Goal: Task Accomplishment & Management: Complete application form

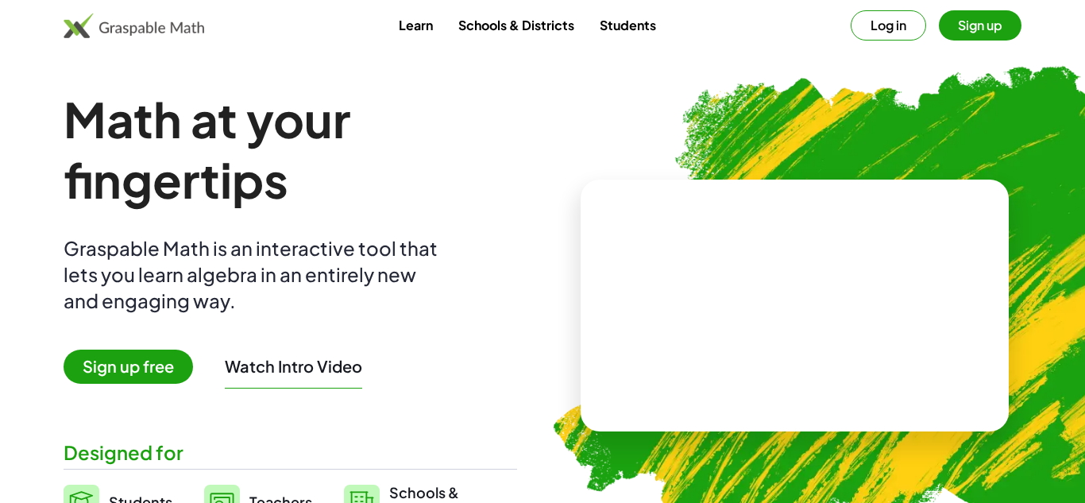
click at [886, 31] on button "Log in" at bounding box center [887, 25] width 75 height 30
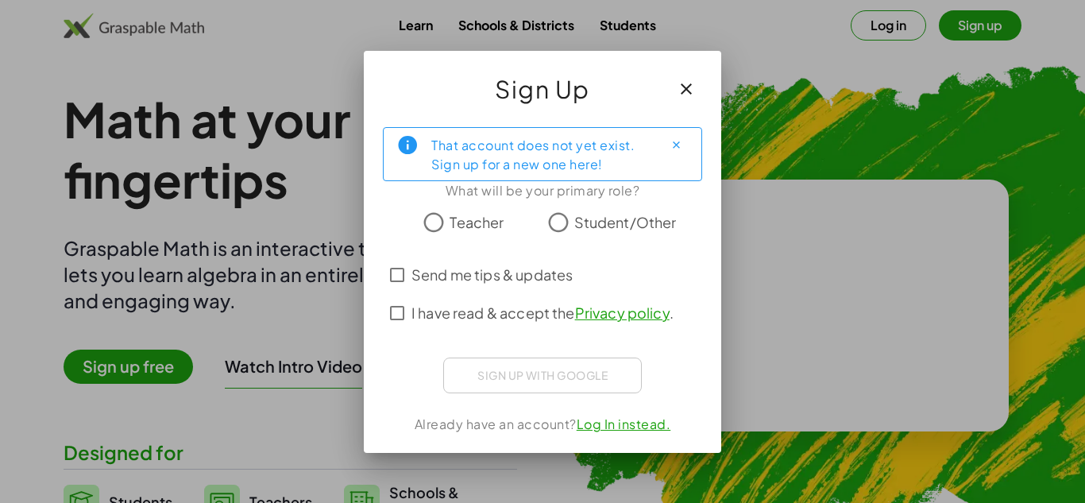
click at [577, 219] on span "Student/Other" at bounding box center [625, 221] width 102 height 21
click at [603, 369] on div "Sign up with Google Sign in with Google Sign in with Google. Opens in new tab" at bounding box center [542, 375] width 199 height 36
click at [493, 322] on label "I have read & accept the Privacy policy ." at bounding box center [542, 313] width 262 height 38
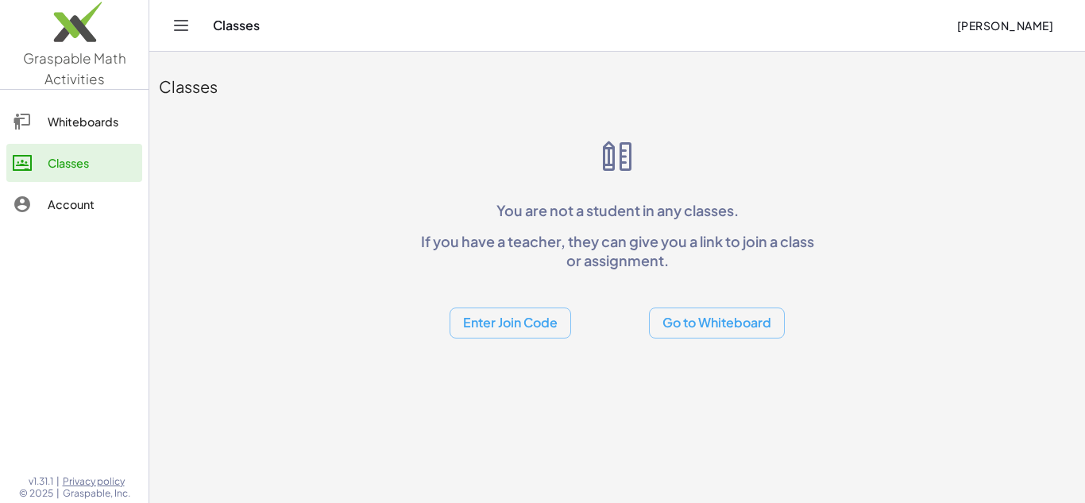
click at [530, 322] on button "Enter Join Code" at bounding box center [509, 322] width 121 height 31
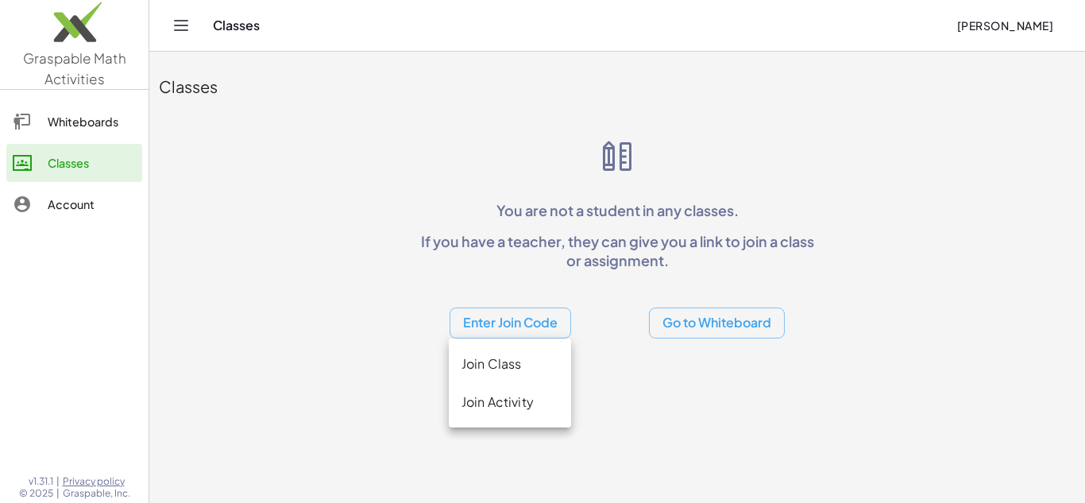
click at [531, 383] on div "Join Class" at bounding box center [510, 402] width 122 height 38
